Goal: Information Seeking & Learning: Learn about a topic

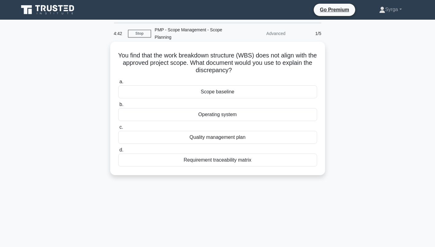
click at [219, 92] on div "Scope baseline" at bounding box center [217, 91] width 199 height 13
click at [118, 84] on input "a. Scope baseline" at bounding box center [118, 82] width 0 height 4
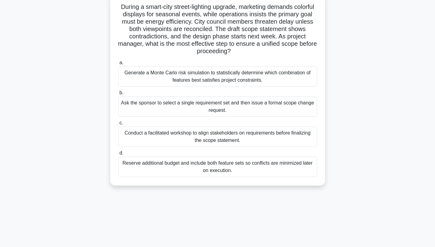
scroll to position [61, 0]
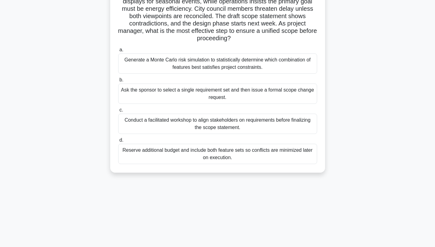
click at [272, 128] on div "Conduct a facilitated workshop to align stakeholders on requirements before fin…" at bounding box center [217, 123] width 199 height 20
click at [118, 112] on input "c. Conduct a facilitated workshop to align stakeholders on requirements before …" at bounding box center [118, 110] width 0 height 4
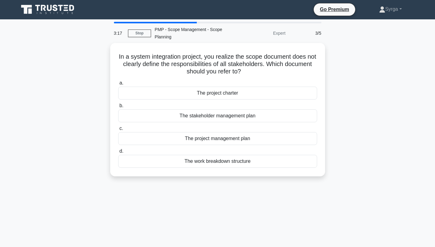
scroll to position [0, 0]
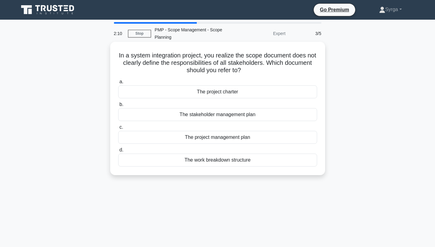
click at [223, 114] on div "The stakeholder management plan" at bounding box center [217, 114] width 199 height 13
click at [118, 106] on input "b. The stakeholder management plan" at bounding box center [118, 104] width 0 height 4
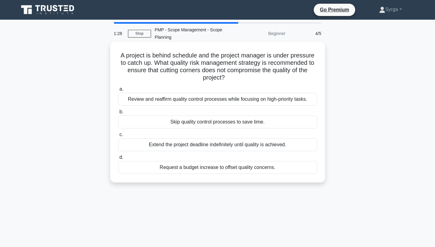
click at [290, 101] on div "Review and reaffirm quality control processes while focusing on high-priority t…" at bounding box center [217, 99] width 199 height 13
click at [118, 91] on input "a. Review and reaffirm quality control processes while focusing on high-priorit…" at bounding box center [118, 89] width 0 height 4
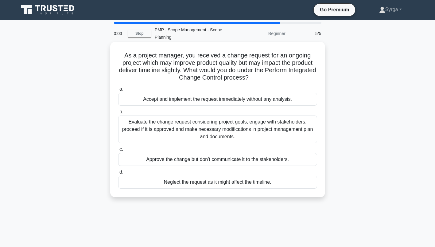
click at [265, 136] on div "Evaluate the change request considering project goals, engage with stakeholders…" at bounding box center [217, 129] width 199 height 28
click at [118, 114] on input "b. Evaluate the change request considering project goals, engage with stakehold…" at bounding box center [118, 112] width 0 height 4
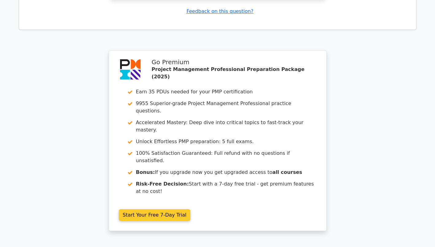
scroll to position [829, 0]
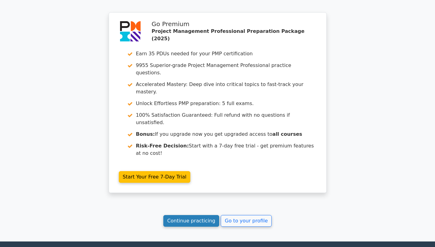
click at [200, 215] on link "Continue practicing" at bounding box center [191, 221] width 56 height 12
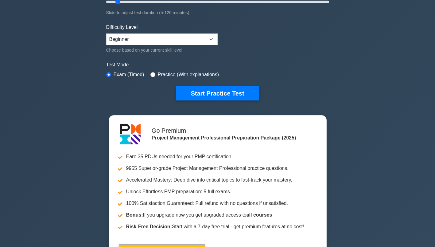
scroll to position [92, 0]
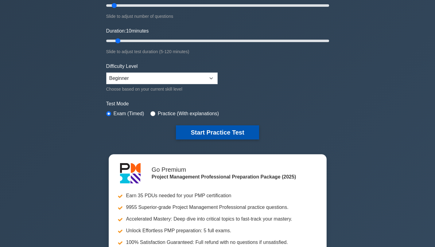
click at [223, 136] on button "Start Practice Test" at bounding box center [217, 132] width 83 height 14
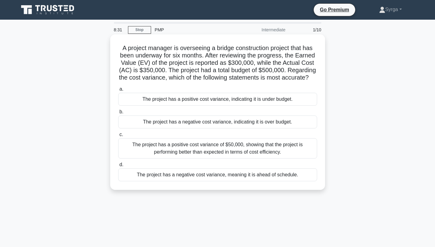
click at [247, 128] on div "The project has a negative cost variance, indicating it is over budget." at bounding box center [217, 121] width 199 height 13
click at [118, 114] on input "b. The project has a negative cost variance, indicating it is over budget." at bounding box center [118, 112] width 0 height 4
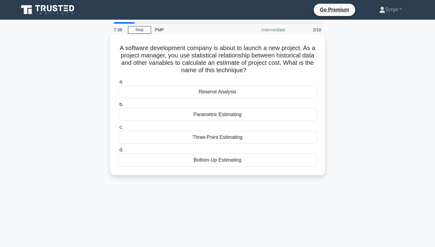
click at [240, 116] on div "Parametric Estimating" at bounding box center [217, 114] width 199 height 13
click at [118, 106] on input "b. Parametric Estimating" at bounding box center [118, 104] width 0 height 4
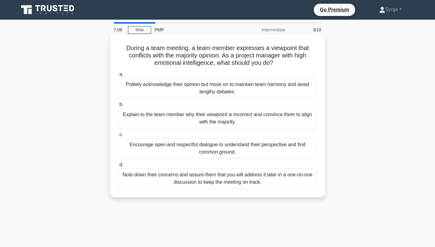
click at [266, 148] on div "Encourage open and respectful dialogue to understand their perspective and find…" at bounding box center [217, 148] width 199 height 20
click at [118, 136] on input "c. Encourage open and respectful dialogue to understand their perspective and f…" at bounding box center [118, 134] width 0 height 4
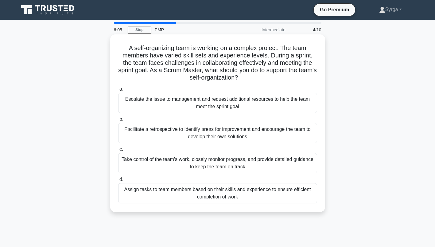
click at [282, 136] on div "Facilitate a retrospective to identify areas for improvement and encourage the …" at bounding box center [217, 133] width 199 height 20
click at [118, 121] on input "b. Facilitate a retrospective to identify areas for improvement and encourage t…" at bounding box center [118, 119] width 0 height 4
